Goal: Entertainment & Leisure: Consume media (video, audio)

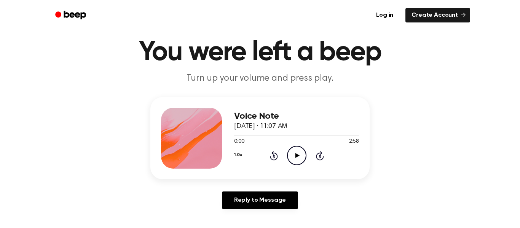
scroll to position [45, 0]
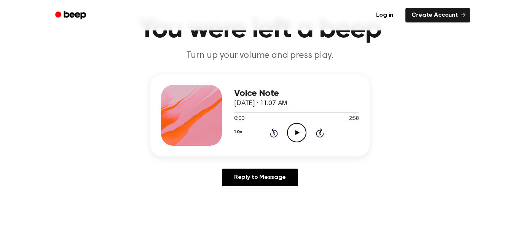
click at [267, 164] on div "Voice Note October 2, 2025 · 11:07 AM 0:00 2:58 Your browser does not support t…" at bounding box center [260, 133] width 502 height 118
click at [297, 136] on icon "Play Audio" at bounding box center [296, 132] width 19 height 19
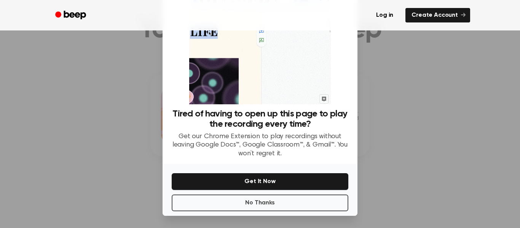
scroll to position [57, 0]
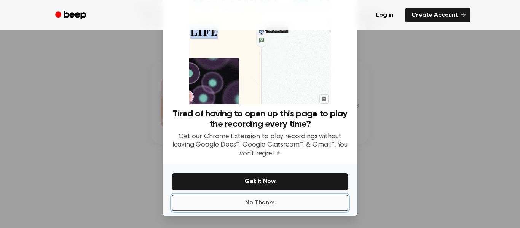
click at [324, 209] on button "No Thanks" at bounding box center [260, 203] width 177 height 17
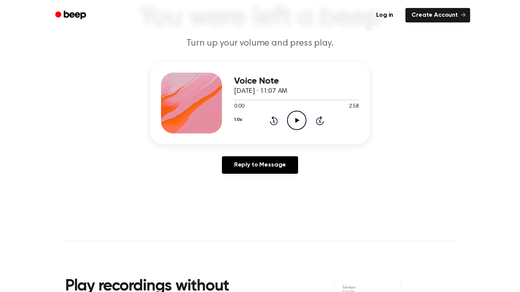
click at [300, 119] on icon "Play Audio" at bounding box center [296, 120] width 19 height 19
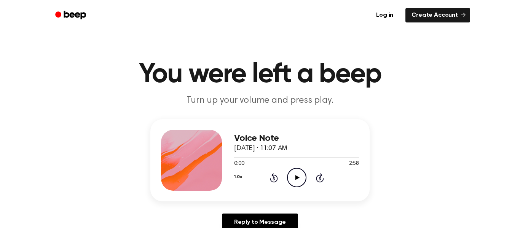
click at [292, 181] on icon "Play Audio" at bounding box center [296, 177] width 19 height 19
click at [297, 186] on icon "Play Audio" at bounding box center [296, 177] width 19 height 19
